Goal: Check status: Check status

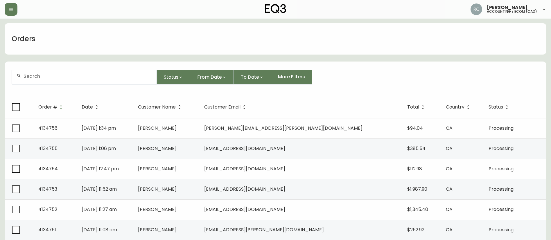
click at [64, 76] on input "text" at bounding box center [88, 77] width 128 height 6
paste input "4133185"
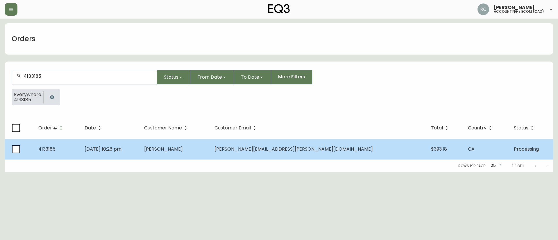
type input "4133185"
click at [140, 142] on td "[DATE] 10:28 pm" at bounding box center [110, 149] width 60 height 20
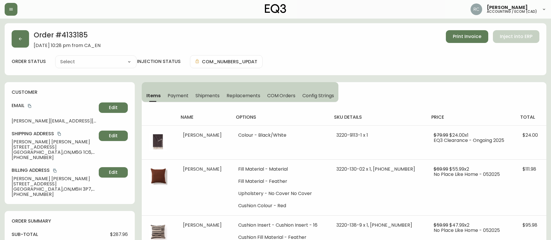
type input "Processing"
select select "PROCESSING"
click at [72, 35] on h2 "Order # 4133185" at bounding box center [67, 36] width 67 height 13
copy h2 "4133185"
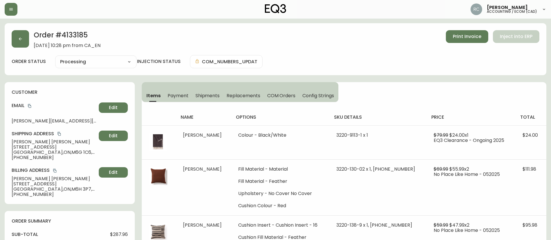
drag, startPoint x: 44, startPoint y: 145, endPoint x: 43, endPoint y: 148, distance: 3.9
click at [44, 145] on span "[STREET_ADDRESS]" at bounding box center [54, 147] width 85 height 5
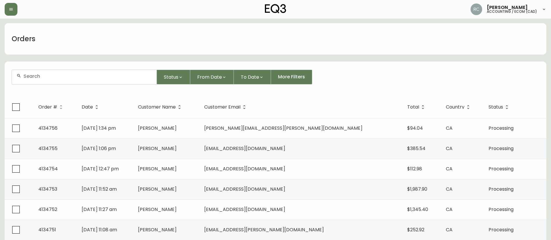
click at [81, 73] on div at bounding box center [84, 77] width 145 height 14
paste input "4134731"
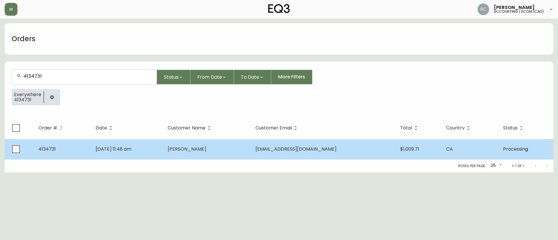
type input "4134731"
click at [163, 144] on td "Aug 21 2025, 11:48 am" at bounding box center [127, 149] width 72 height 20
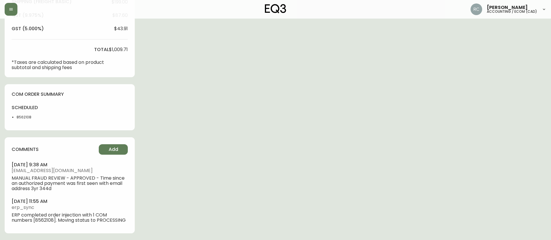
type input "Processing"
select select "PROCESSING"
